Goal: Task Accomplishment & Management: Manage account settings

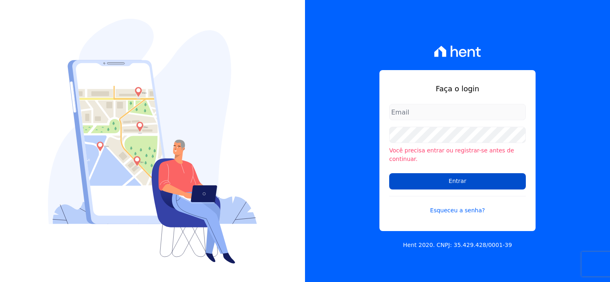
type input "[EMAIL_ADDRESS][DOMAIN_NAME]"
click at [466, 176] on input "Entrar" at bounding box center [457, 181] width 137 height 16
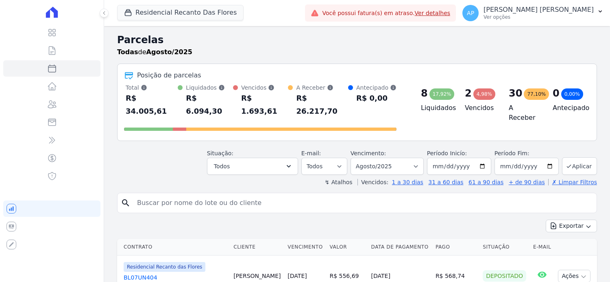
select select
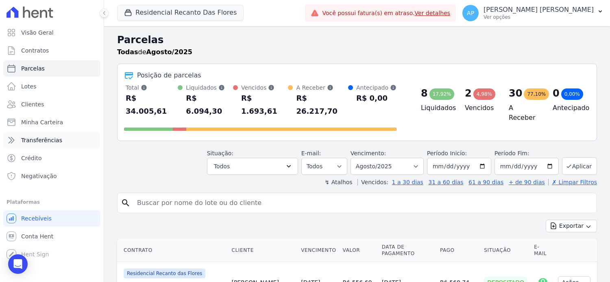
click at [44, 141] on span "Transferências" at bounding box center [41, 140] width 41 height 8
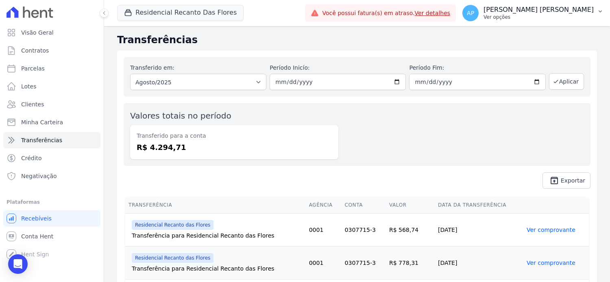
click at [571, 17] on p "Ver opções" at bounding box center [539, 17] width 110 height 7
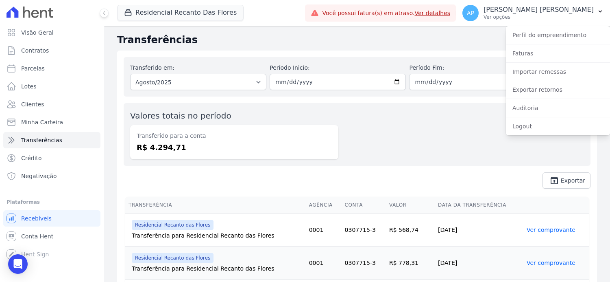
click at [464, 147] on div "Valores totais no período Transferido para a conta R$ 4.294,71" at bounding box center [357, 134] width 467 height 63
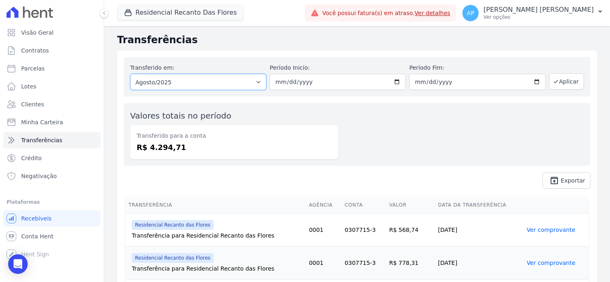
click at [257, 81] on select "Todos os meses Janeiro/2024 Fevereiro/2024 Março/2024 Abril/2024 Maio/2024 Junh…" at bounding box center [198, 82] width 136 height 16
select select "07/2025"
click at [130, 74] on select "Todos os meses Janeiro/2024 Fevereiro/2024 Março/2024 Abril/2024 Maio/2024 Junh…" at bounding box center [198, 82] width 136 height 16
click at [391, 83] on input "date" at bounding box center [338, 82] width 136 height 16
type input "2025-07-01"
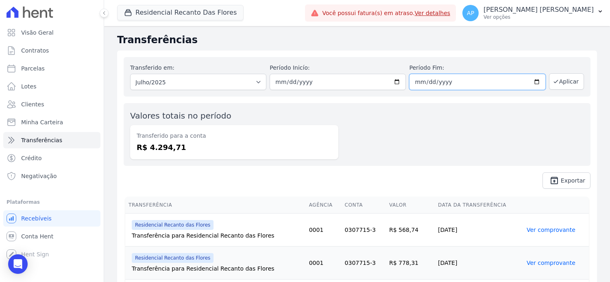
click at [531, 82] on input "date" at bounding box center [477, 82] width 136 height 16
type input "2025-07-31"
click at [563, 81] on button "Aplicar" at bounding box center [566, 81] width 35 height 16
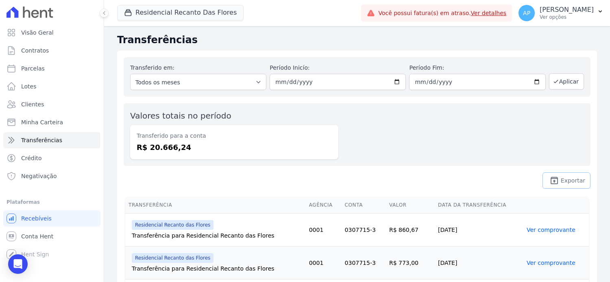
click at [562, 178] on span "Exportar" at bounding box center [573, 180] width 24 height 5
click at [575, 19] on p "Ver opções" at bounding box center [567, 17] width 54 height 7
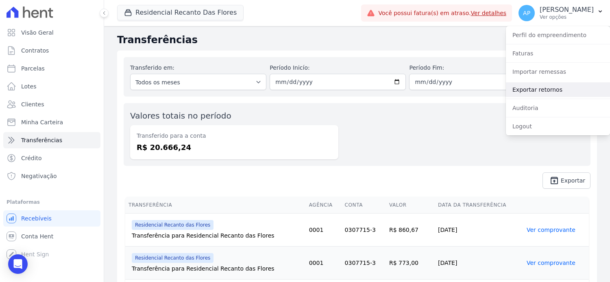
click at [525, 87] on link "Exportar retornos" at bounding box center [558, 89] width 104 height 15
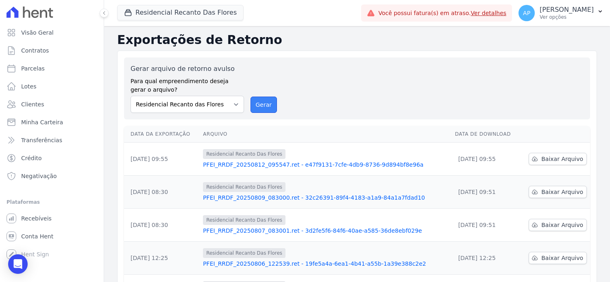
click at [258, 103] on button "Gerar" at bounding box center [264, 104] width 27 height 16
click at [36, 140] on span "Transferências" at bounding box center [41, 140] width 41 height 8
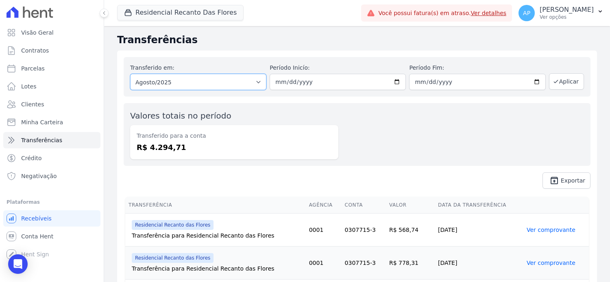
click at [257, 83] on select "Todos os meses Janeiro/2024 Fevereiro/2024 Março/2024 Abril/2024 Maio/2024 Junh…" at bounding box center [198, 82] width 136 height 16
select select "07/2025"
click at [130, 74] on select "Todos os meses Janeiro/2024 Fevereiro/2024 Março/2024 Abril/2024 Maio/2024 Junh…" at bounding box center [198, 82] width 136 height 16
click at [395, 81] on input "date" at bounding box center [338, 82] width 136 height 16
type input "2025-07-01"
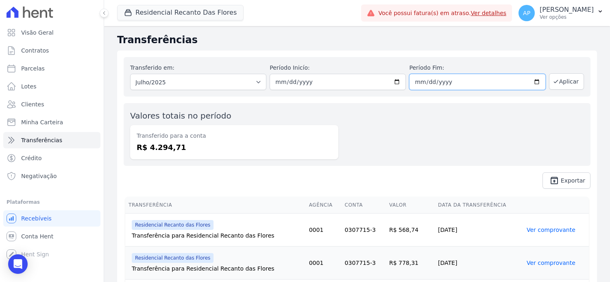
click at [533, 80] on input "date" at bounding box center [477, 82] width 136 height 16
type input "2025-07-31"
click at [555, 84] on button "Aplicar" at bounding box center [566, 81] width 35 height 16
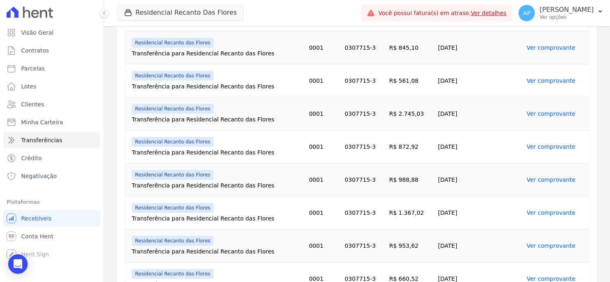
scroll to position [680, 0]
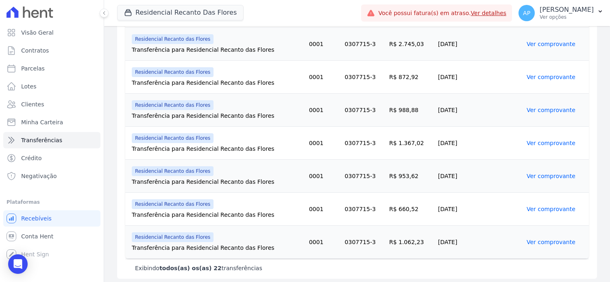
click at [543, 267] on div "Exibindo todos(as) os(as) 22 transferências" at bounding box center [357, 268] width 444 height 8
click at [539, 238] on link "Ver comprovante" at bounding box center [551, 241] width 49 height 7
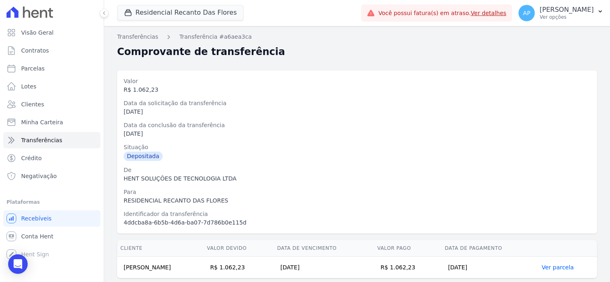
scroll to position [24, 0]
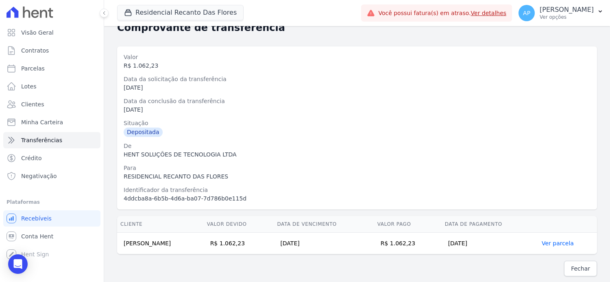
drag, startPoint x: 200, startPoint y: 243, endPoint x: 123, endPoint y: 242, distance: 76.9
click at [123, 242] on td "ANA PAULA SANTOS DA SILVA" at bounding box center [160, 243] width 87 height 22
copy td "ANA PAULA SANTOS DA SILVA"
click at [557, 242] on link "Ver parcela" at bounding box center [558, 243] width 32 height 7
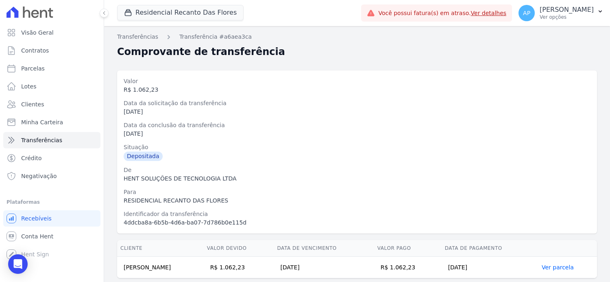
scroll to position [24, 0]
